Goal: Obtain resource: Obtain resource

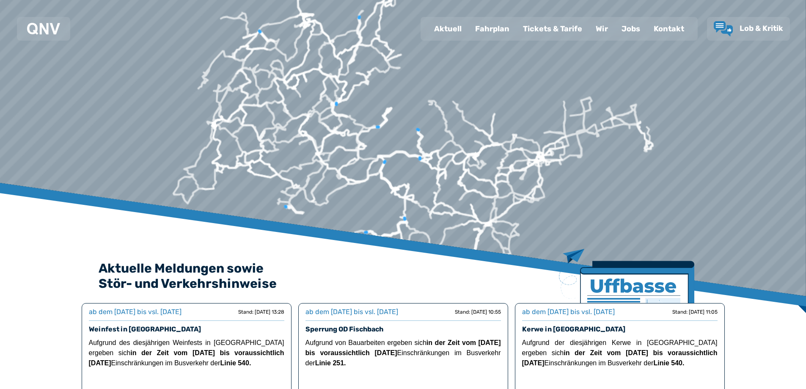
click at [496, 30] on div "Fahrplan" at bounding box center [492, 29] width 48 height 22
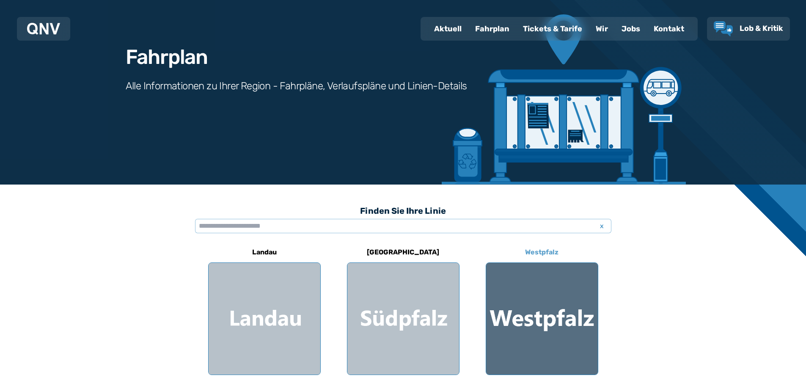
scroll to position [127, 0]
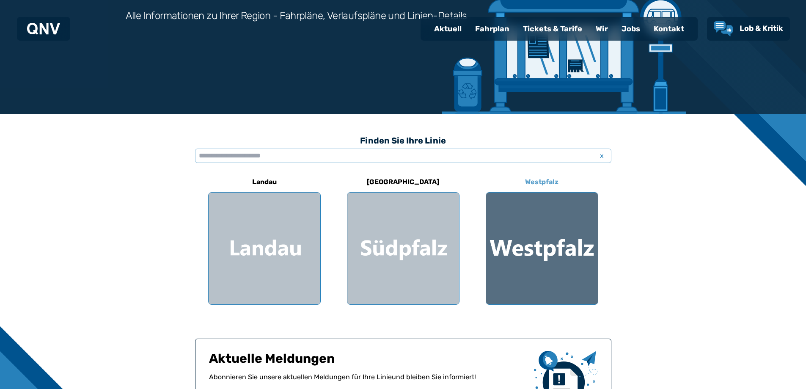
click at [554, 245] on div at bounding box center [542, 248] width 112 height 112
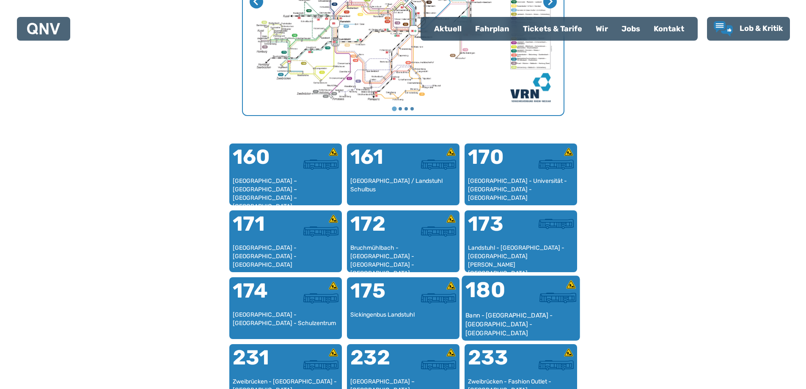
scroll to position [514, 0]
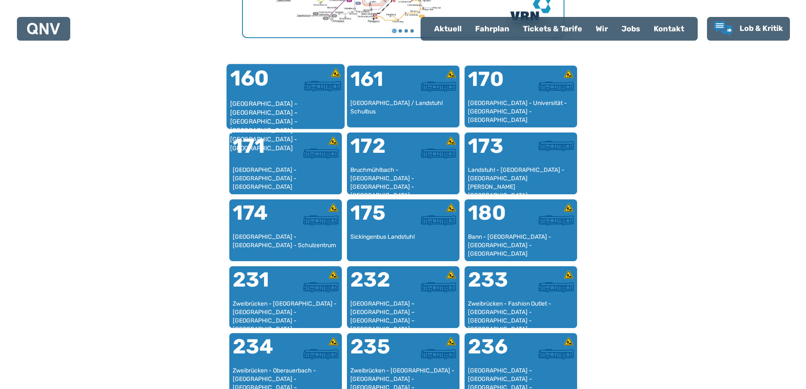
click at [282, 99] on div "160" at bounding box center [257, 84] width 55 height 32
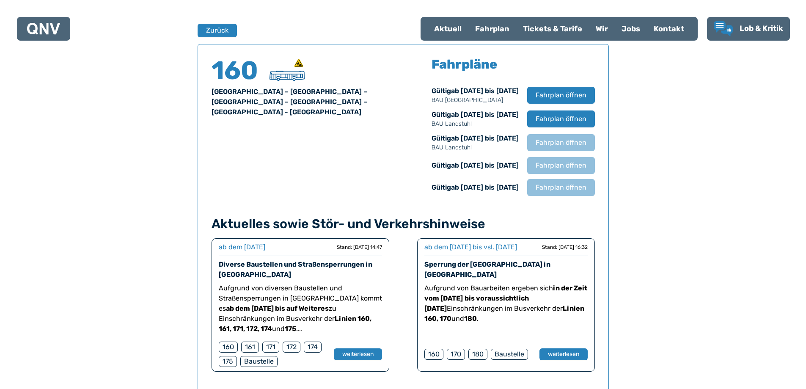
scroll to position [557, 0]
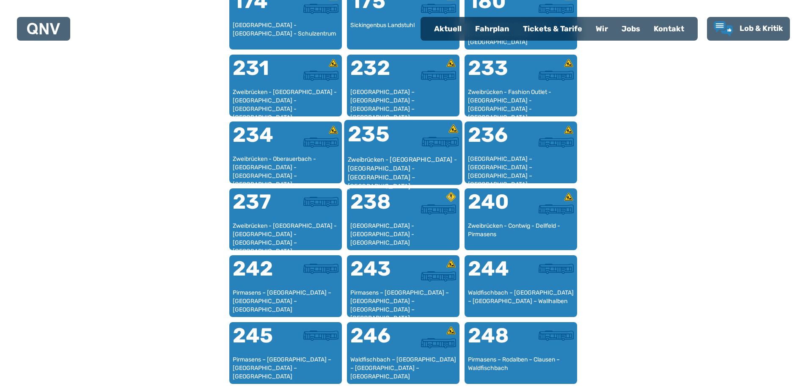
scroll to position [556, 0]
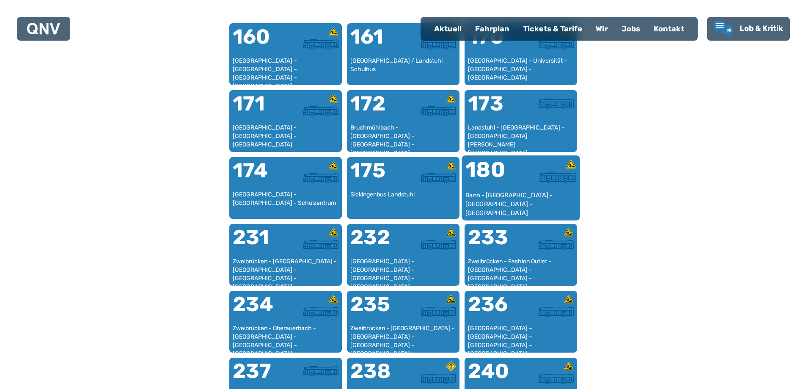
click at [530, 183] on div at bounding box center [548, 177] width 55 height 11
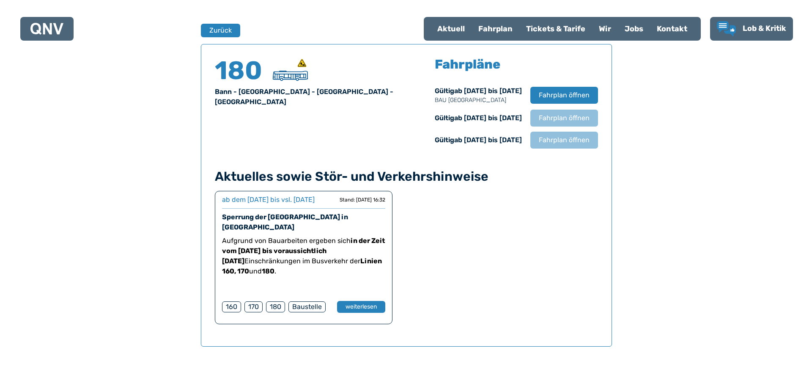
scroll to position [557, 0]
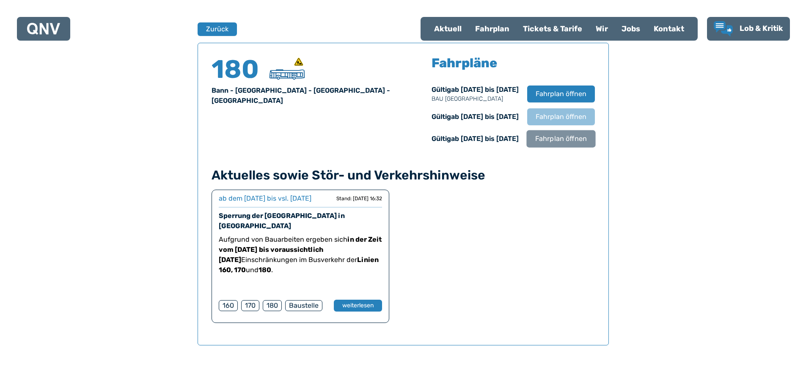
click at [544, 139] on span "Fahrplan öffnen" at bounding box center [561, 139] width 52 height 10
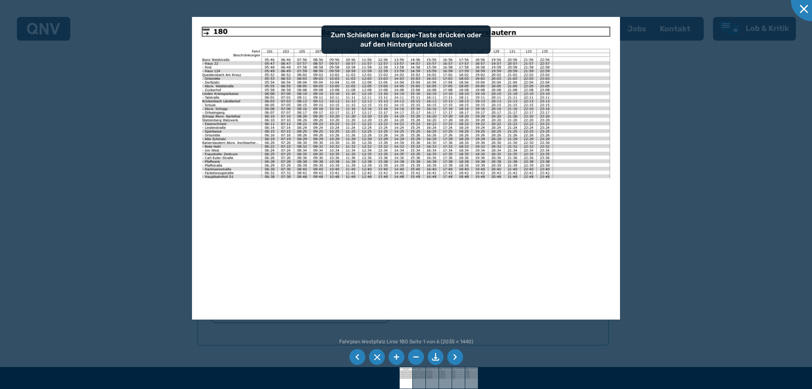
click at [455, 357] on li at bounding box center [455, 357] width 16 height 16
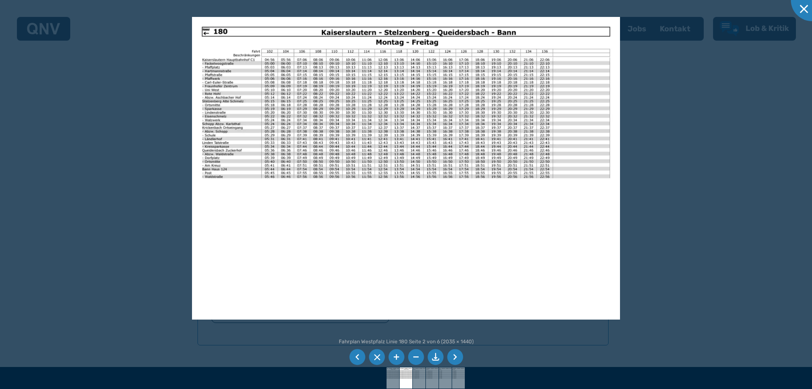
click at [433, 359] on li at bounding box center [436, 357] width 16 height 16
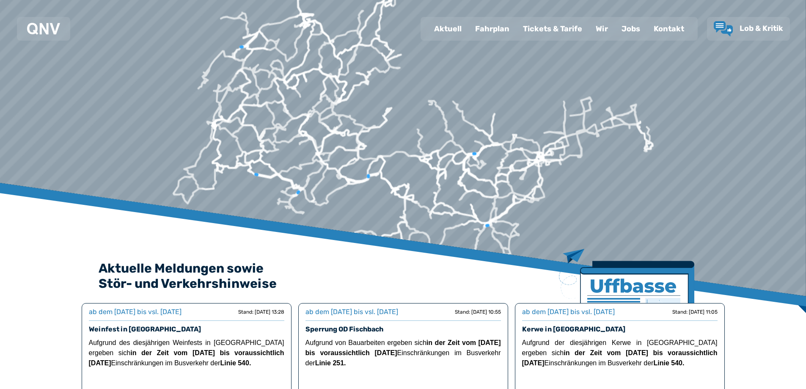
click at [498, 31] on div "Fahrplan" at bounding box center [492, 29] width 48 height 22
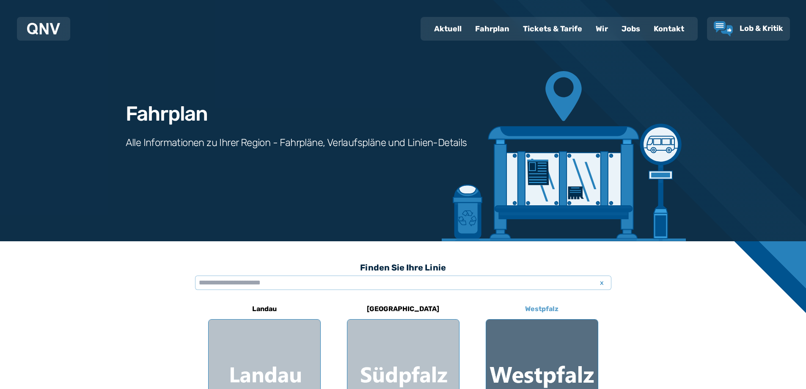
click at [532, 336] on div at bounding box center [542, 375] width 112 height 112
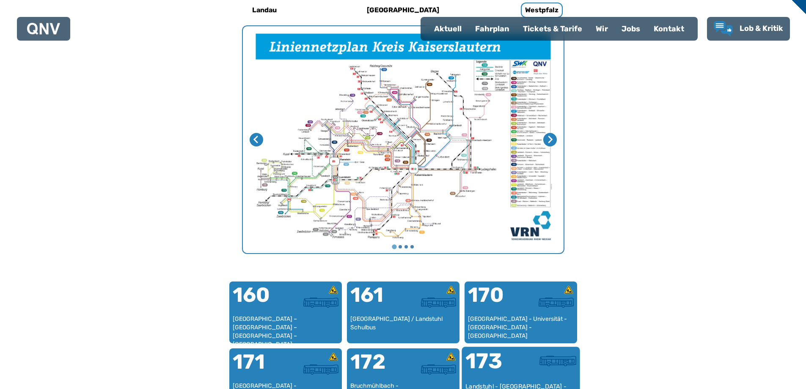
scroll to position [387, 0]
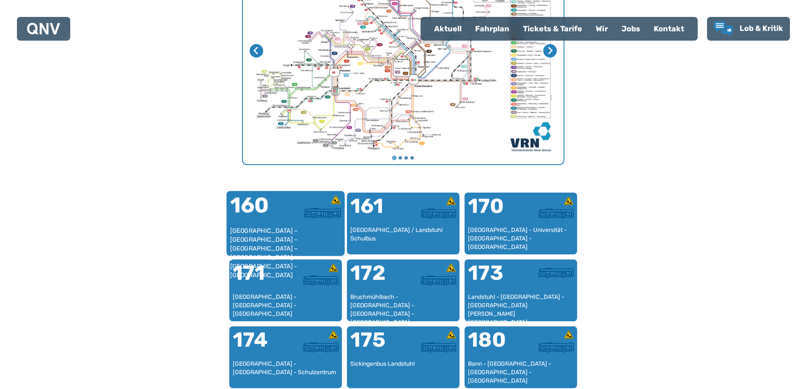
click at [307, 220] on div at bounding box center [312, 211] width 55 height 32
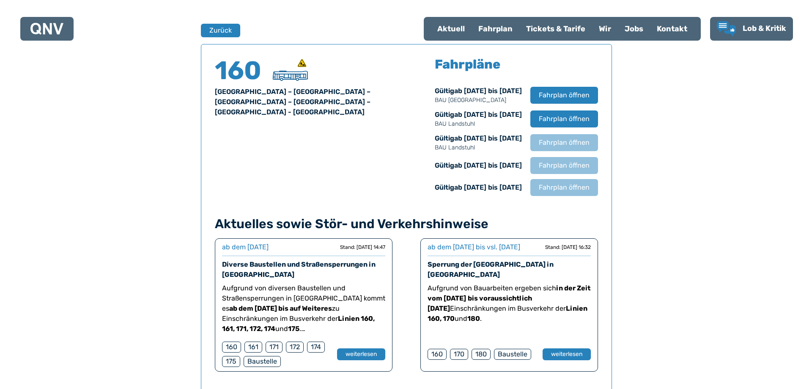
scroll to position [557, 0]
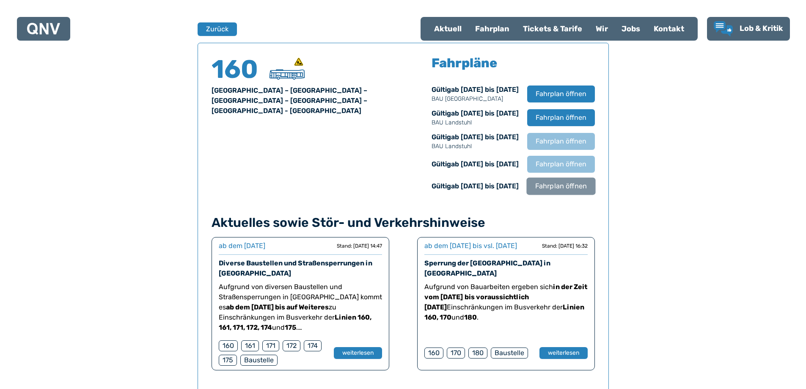
click at [559, 185] on span "Fahrplan öffnen" at bounding box center [561, 186] width 52 height 10
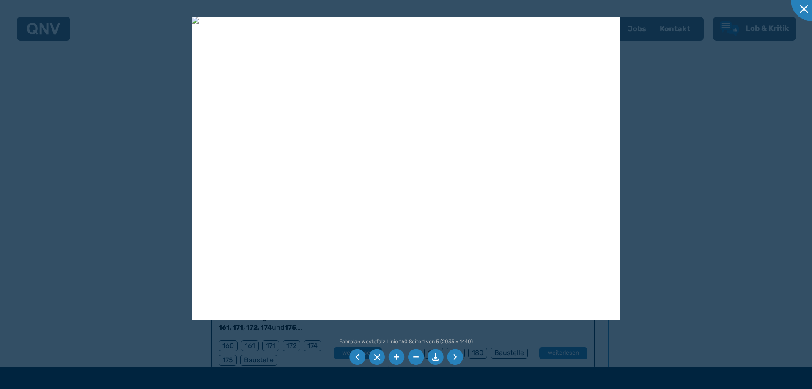
click at [431, 354] on li at bounding box center [436, 357] width 16 height 16
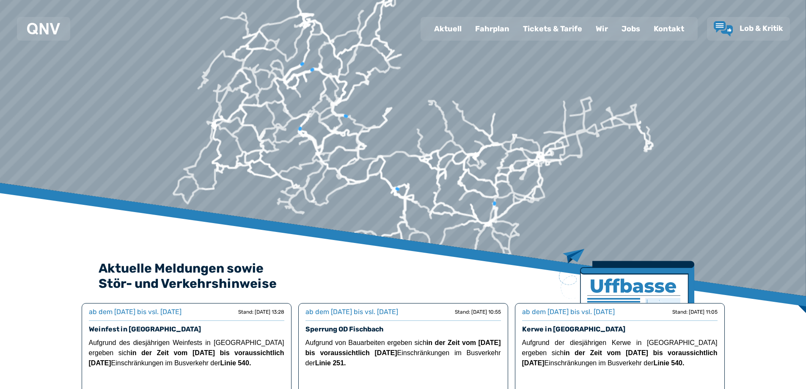
click at [500, 34] on div "Fahrplan" at bounding box center [492, 29] width 48 height 22
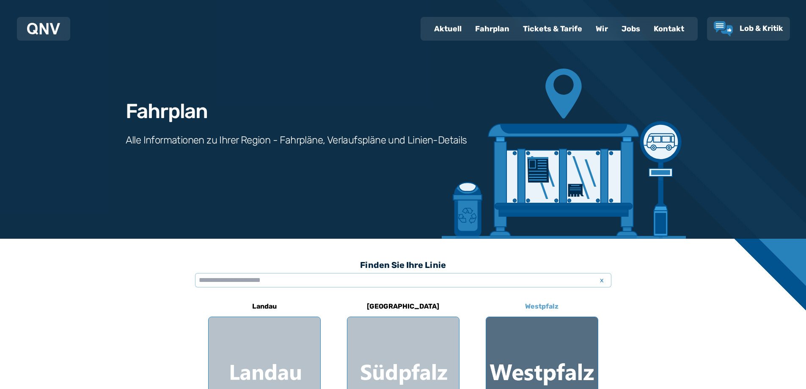
scroll to position [42, 0]
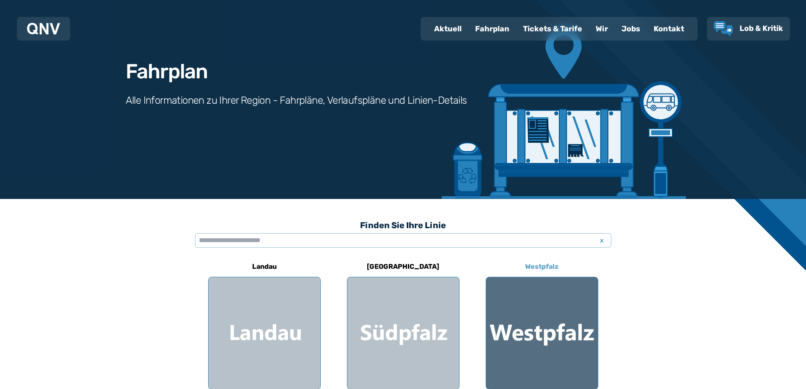
click at [540, 332] on div at bounding box center [542, 333] width 112 height 112
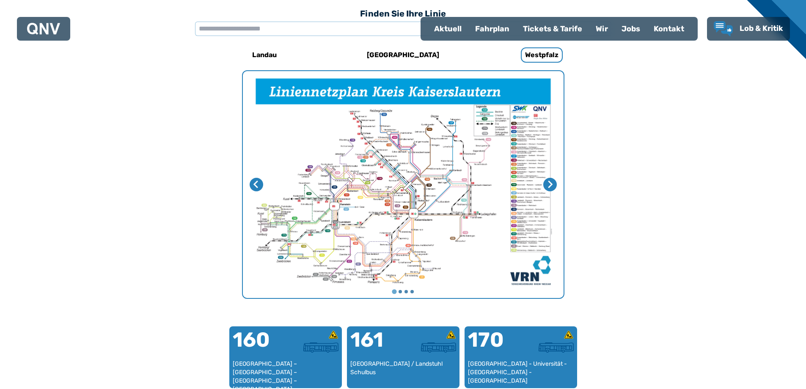
scroll to position [260, 0]
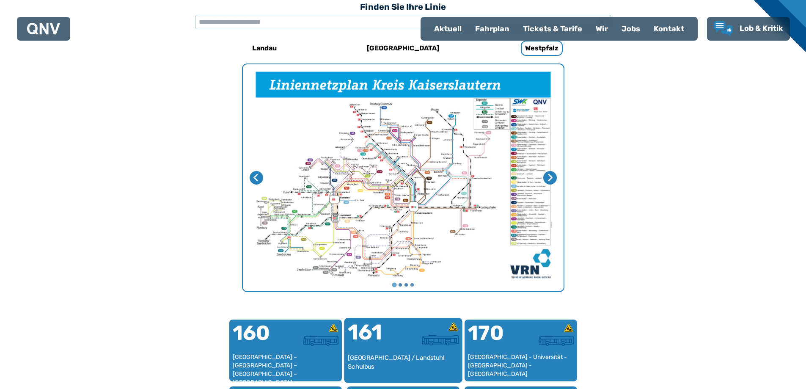
click at [365, 345] on div "161" at bounding box center [374, 337] width 55 height 32
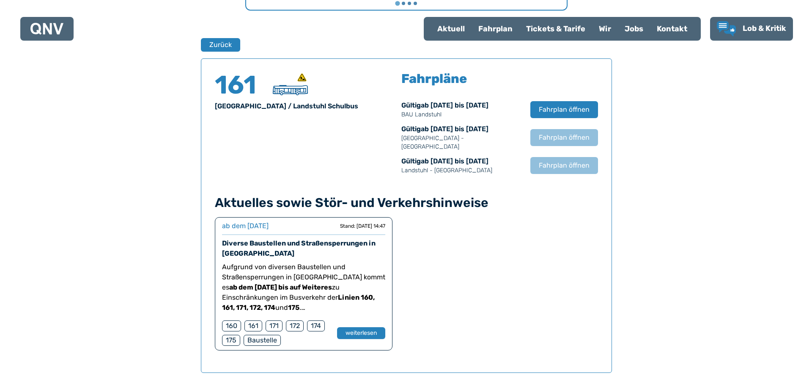
scroll to position [557, 0]
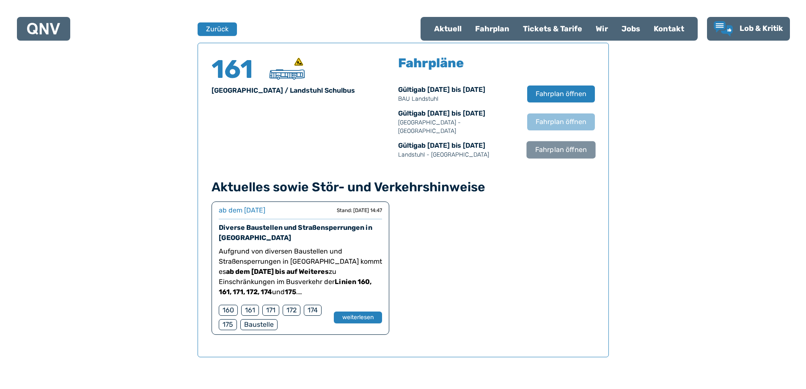
click at [553, 145] on span "Fahrplan öffnen" at bounding box center [561, 150] width 52 height 10
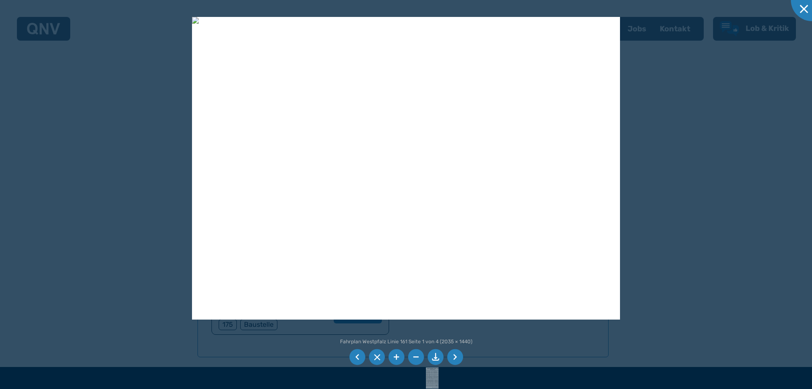
click at [455, 352] on li at bounding box center [455, 357] width 16 height 16
click at [454, 353] on li at bounding box center [455, 357] width 16 height 16
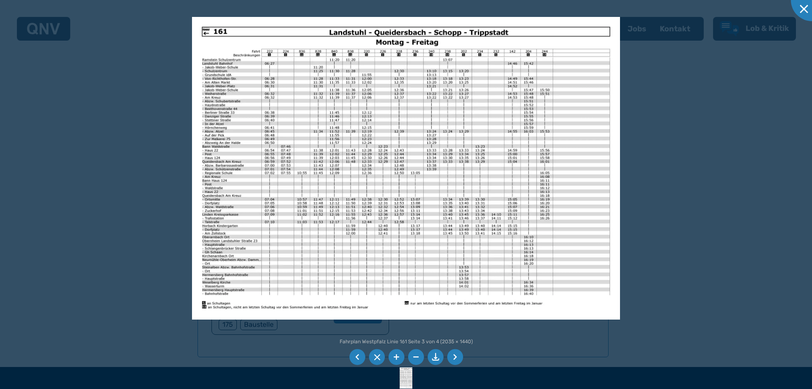
click at [453, 353] on li at bounding box center [455, 357] width 16 height 16
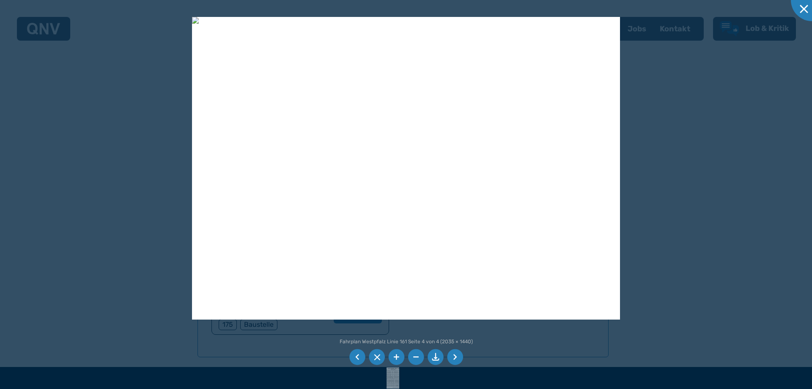
click at [453, 353] on li at bounding box center [455, 357] width 16 height 16
click at [455, 357] on li at bounding box center [455, 357] width 16 height 16
click at [455, 354] on li at bounding box center [455, 357] width 16 height 16
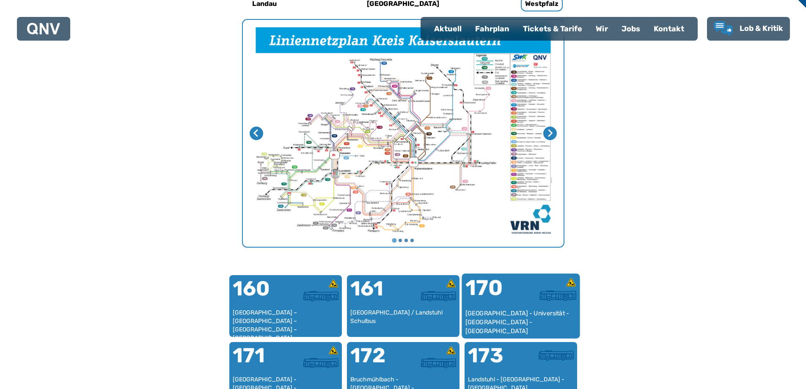
scroll to position [345, 0]
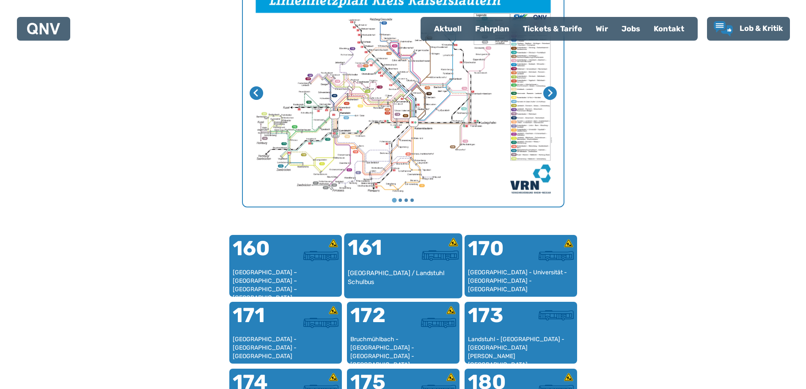
click at [411, 253] on div at bounding box center [430, 255] width 55 height 11
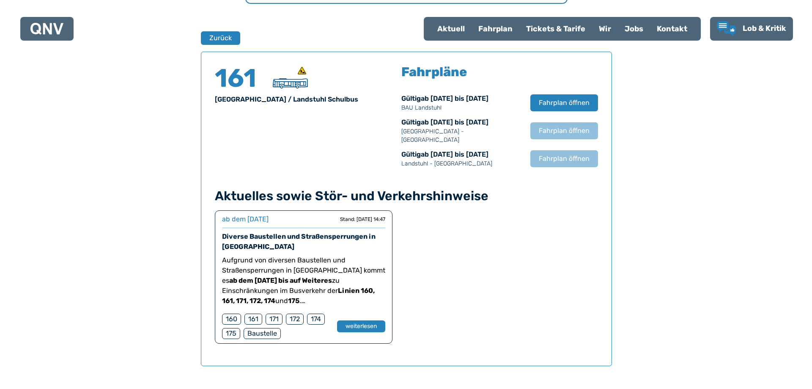
scroll to position [557, 0]
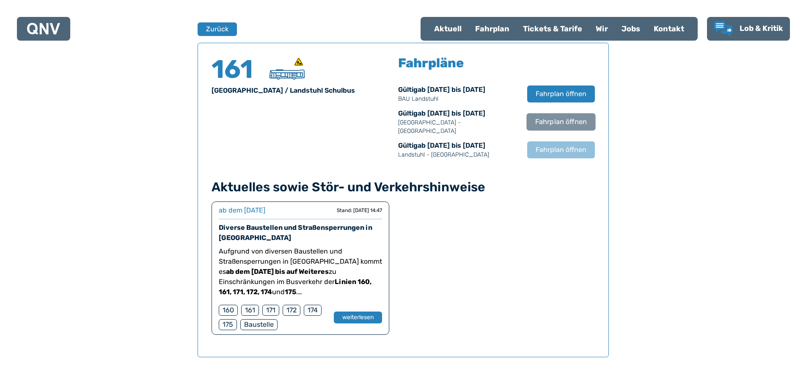
click at [565, 117] on span "Fahrplan öffnen" at bounding box center [561, 122] width 52 height 10
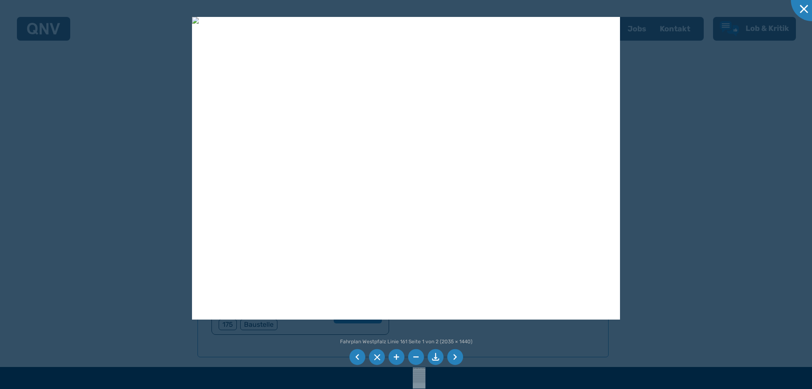
click at [436, 356] on li at bounding box center [436, 357] width 16 height 16
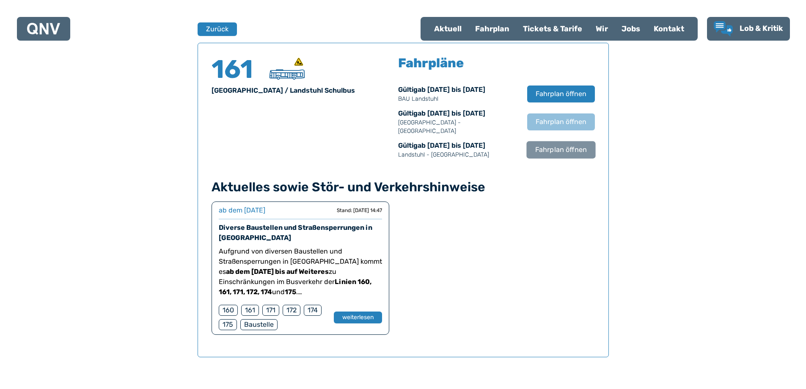
click at [575, 145] on span "Fahrplan öffnen" at bounding box center [561, 150] width 52 height 10
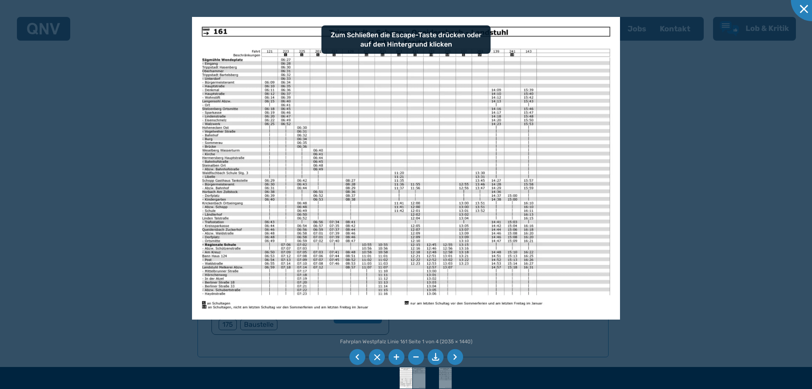
click at [454, 356] on li at bounding box center [455, 357] width 16 height 16
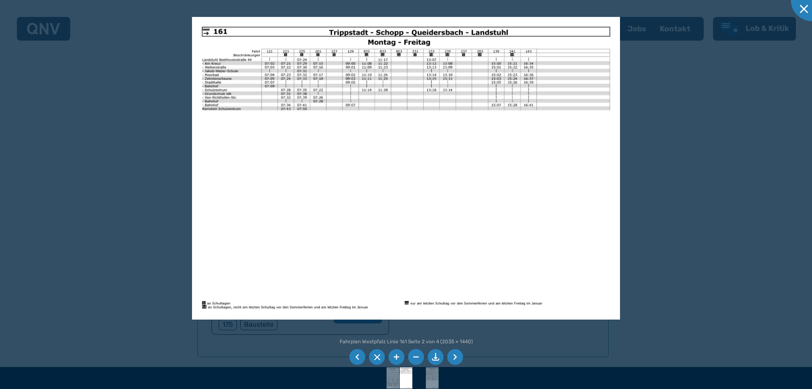
click at [454, 356] on li at bounding box center [455, 357] width 16 height 16
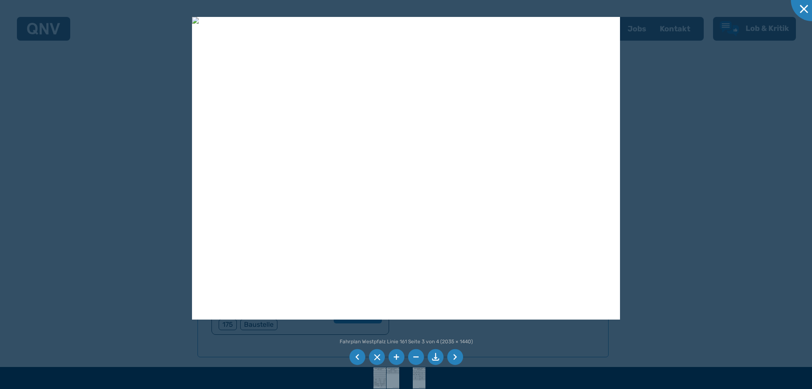
click at [453, 355] on li at bounding box center [455, 357] width 16 height 16
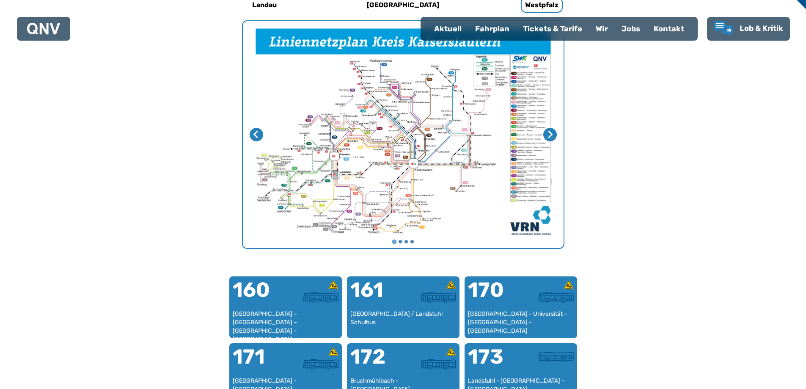
scroll to position [260, 0]
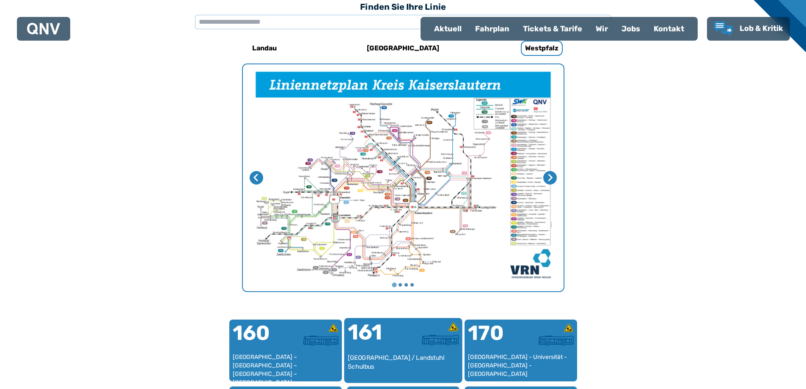
click at [407, 339] on div at bounding box center [430, 339] width 55 height 11
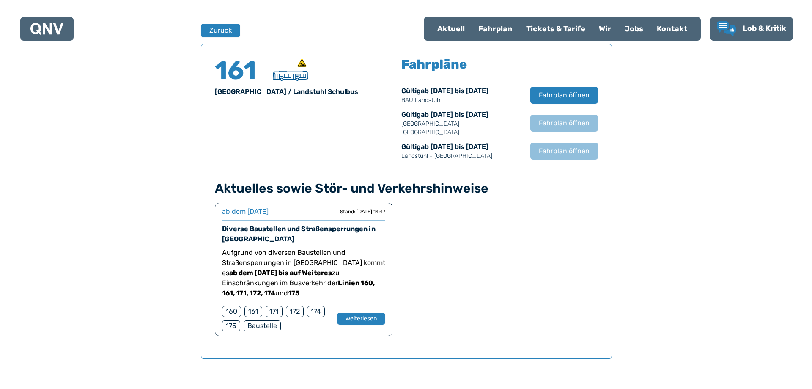
scroll to position [557, 0]
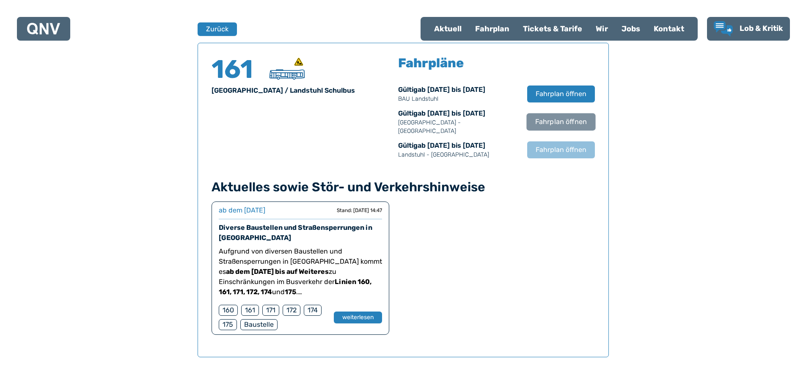
click at [556, 117] on span "Fahrplan öffnen" at bounding box center [561, 122] width 52 height 10
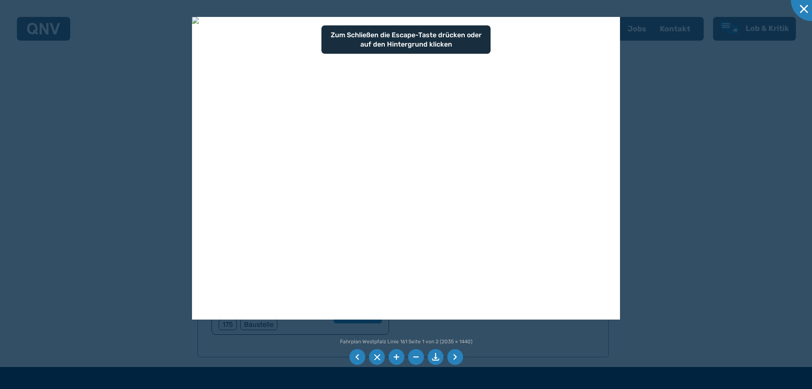
click at [453, 351] on li at bounding box center [455, 357] width 16 height 16
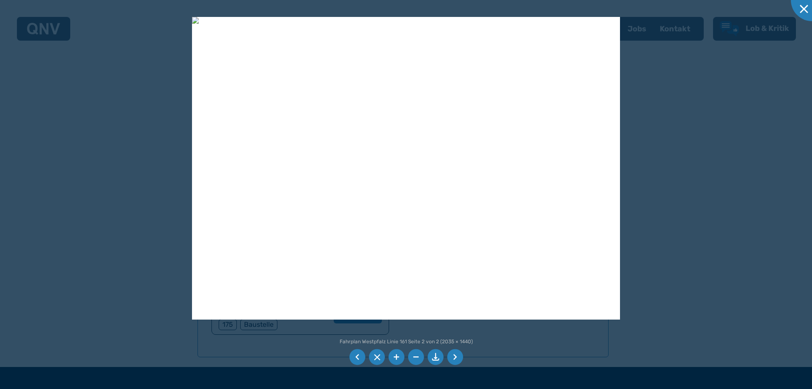
click at [442, 356] on li at bounding box center [436, 357] width 16 height 16
